Goal: Information Seeking & Learning: Learn about a topic

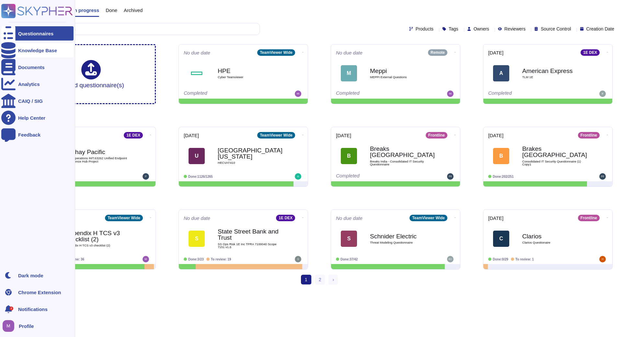
click at [29, 47] on div "Knowledge Base" at bounding box center [37, 50] width 72 height 14
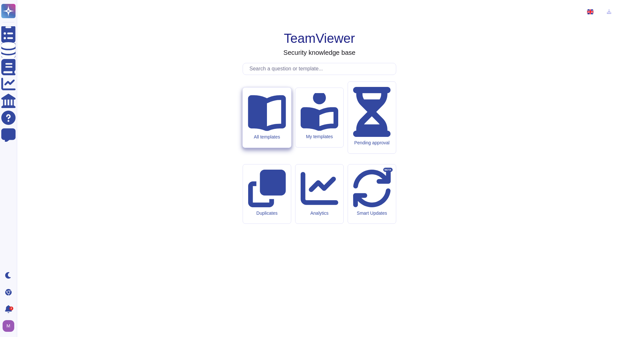
click at [254, 147] on div "All templates" at bounding box center [267, 117] width 48 height 60
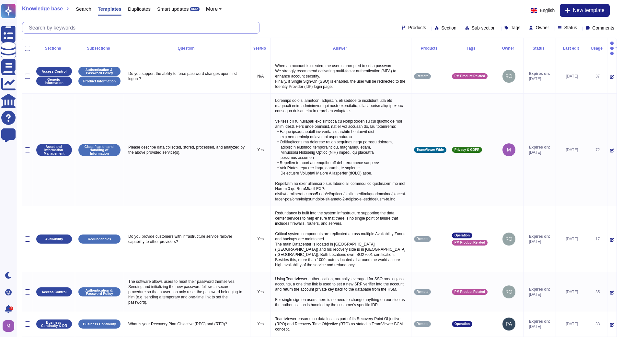
click at [205, 29] on input "text" at bounding box center [143, 27] width 234 height 11
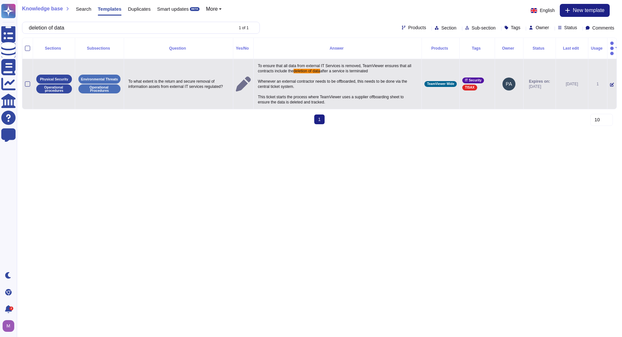
type input "deletion of data"
click at [295, 75] on span "after a service is terminated Whenever an external contractor needs to be offbo…" at bounding box center [333, 87] width 150 height 36
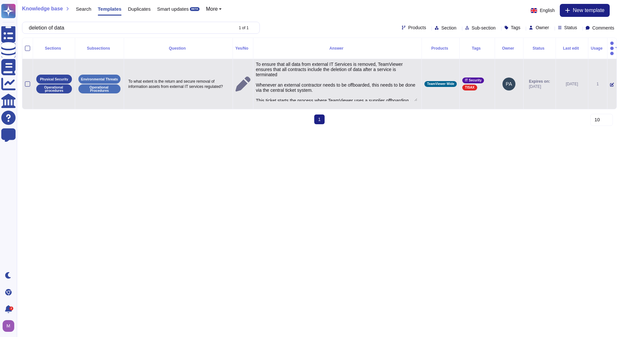
type textarea "To ensure that all data from external IT Services is removed, TeamViewer ensure…"
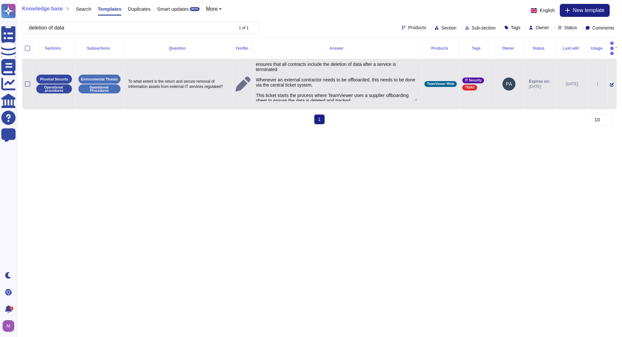
scroll to position [8, 0]
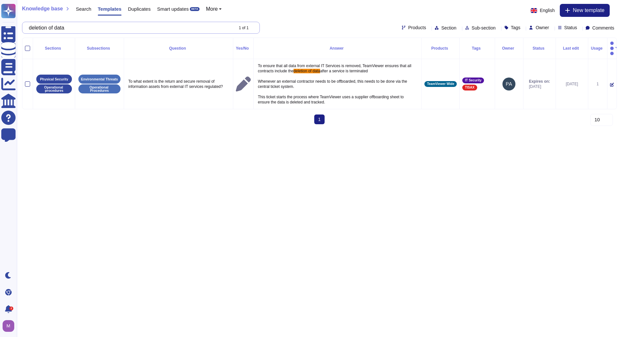
drag, startPoint x: 56, startPoint y: 27, endPoint x: 155, endPoint y: 31, distance: 99.9
click at [149, 31] on input "deletion of data" at bounding box center [129, 27] width 207 height 11
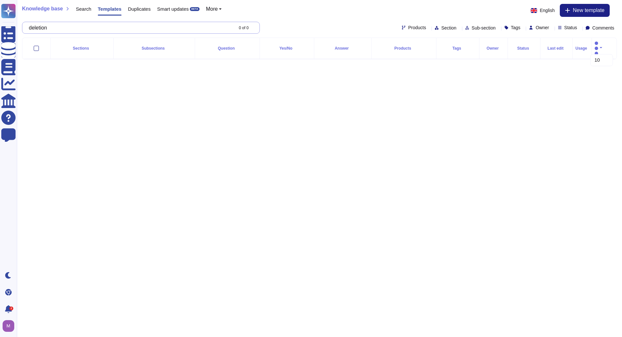
scroll to position [0, 0]
drag, startPoint x: 56, startPoint y: 28, endPoint x: 92, endPoint y: 29, distance: 36.0
click at [92, 29] on input "deletion nist" at bounding box center [129, 27] width 207 height 11
drag, startPoint x: 89, startPoint y: 29, endPoint x: 4, endPoint y: 26, distance: 84.9
click at [26, 26] on input "deletion 800" at bounding box center [129, 27] width 207 height 11
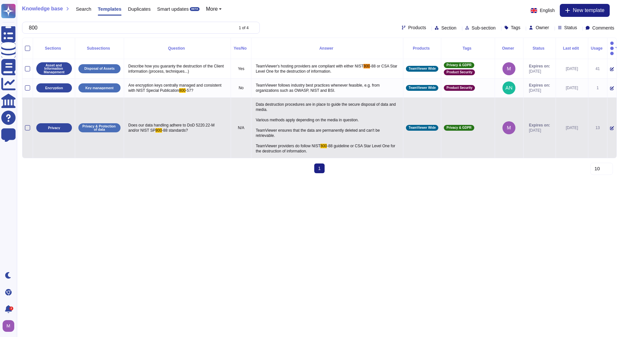
type input "800"
click at [270, 134] on p "Data destruction procedures are in place to guide the secure disposal of data a…" at bounding box center [327, 127] width 146 height 55
type textarea "Data destruction procedures are in place to guide the secure disposal of data a…"
drag, startPoint x: 343, startPoint y: 142, endPoint x: 237, endPoint y: 90, distance: 118.6
click at [254, 100] on textarea "Data destruction procedures are in place to guide the secure disposal of data a…" at bounding box center [326, 129] width 145 height 58
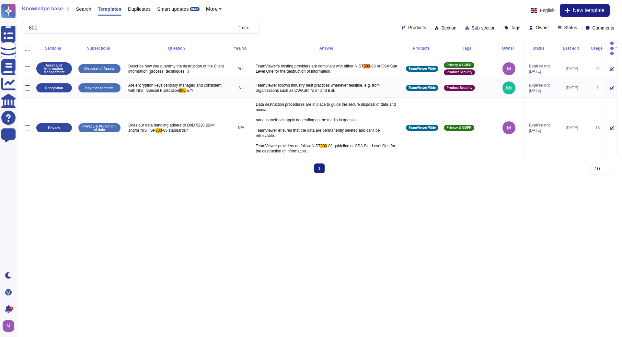
click at [309, 178] on html "Questionnaires Knowledge Base Documents Analytics CAIQ / SIG Help Center Feedba…" at bounding box center [311, 89] width 622 height 178
